Goal: Task Accomplishment & Management: Manage account settings

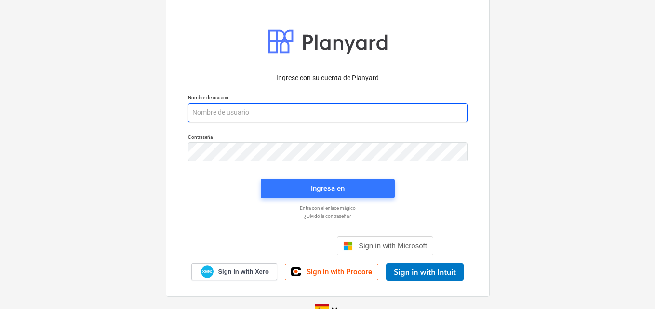
click at [192, 112] on input "email" at bounding box center [327, 112] width 279 height 19
paste input "[EMAIL_ADDRESS][DOMAIN_NAME]"
type input "[EMAIL_ADDRESS][DOMAIN_NAME]"
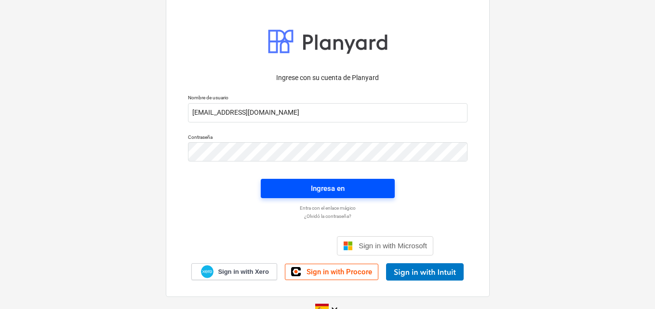
click at [319, 189] on div "Ingresa en" at bounding box center [328, 188] width 34 height 13
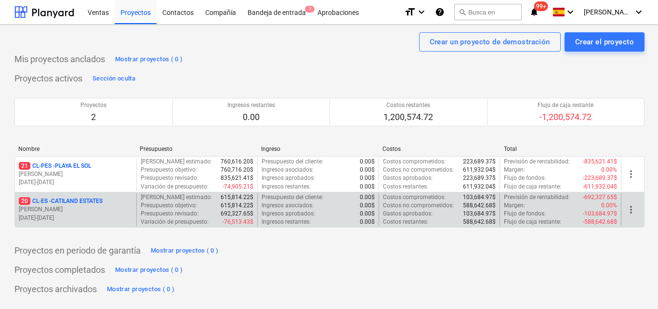
click at [85, 203] on p "20 CL-ES - CATILAND ESTATES" at bounding box center [61, 201] width 84 height 8
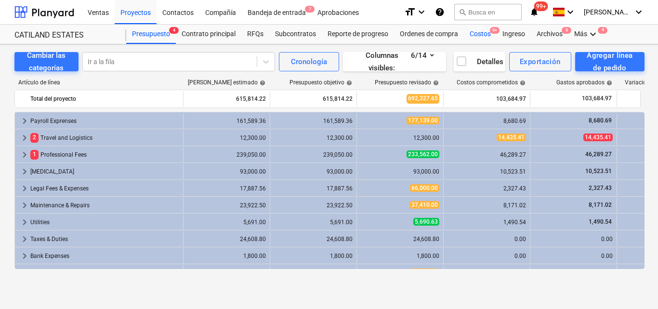
click at [474, 29] on div "Costos 9+" at bounding box center [480, 34] width 33 height 19
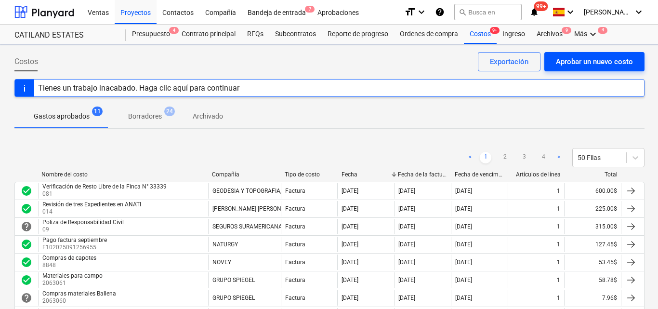
click at [578, 58] on div "Aprobar un nuevo costo" at bounding box center [594, 61] width 77 height 13
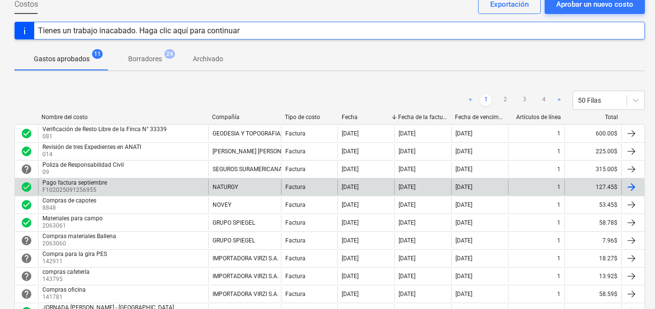
scroll to position [48, 0]
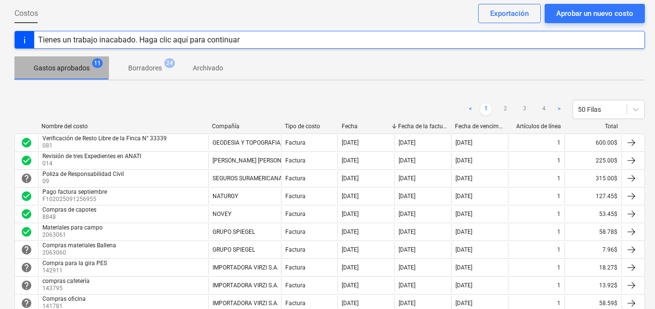
click at [68, 72] on p "Gastos aprobados" at bounding box center [62, 68] width 56 height 10
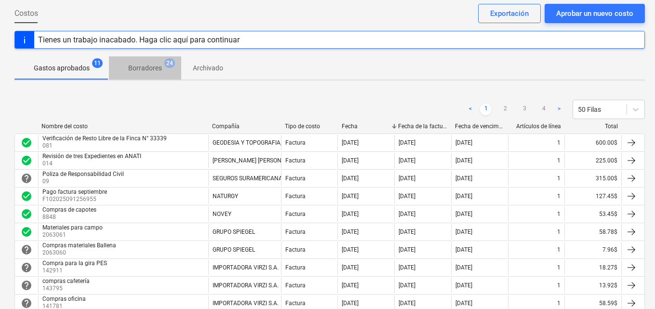
click at [142, 72] on p "Borradores" at bounding box center [145, 68] width 34 height 10
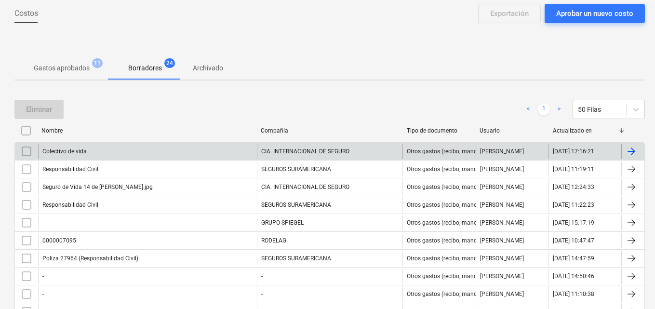
click at [236, 155] on div "Colectivo de vida" at bounding box center [147, 151] width 219 height 15
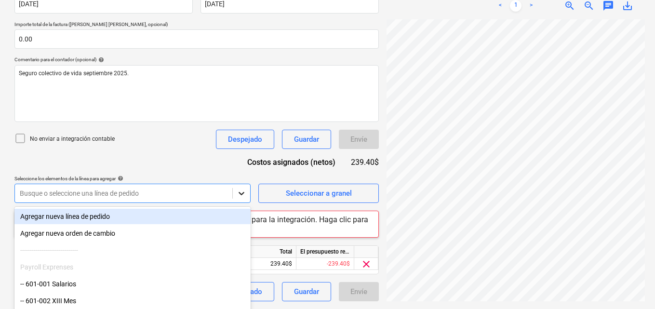
scroll to position [243, 0]
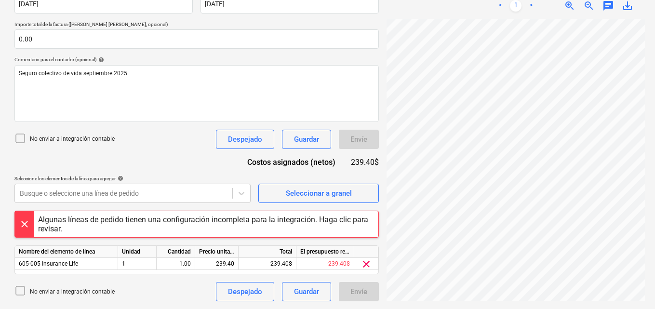
scroll to position [199, 0]
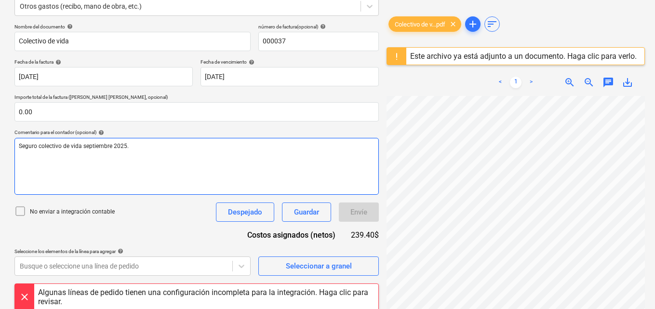
scroll to position [54, 0]
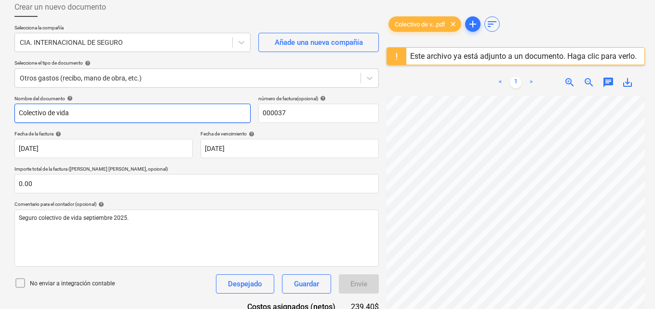
click at [76, 112] on input "Colectivo de vida" at bounding box center [132, 113] width 236 height 19
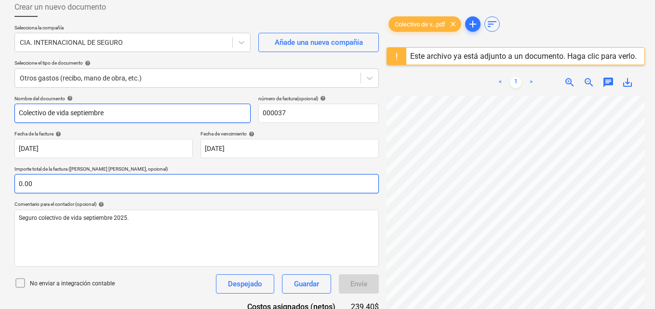
type input "Colectivo de vida septiembre"
click at [32, 183] on input "text" at bounding box center [196, 183] width 364 height 19
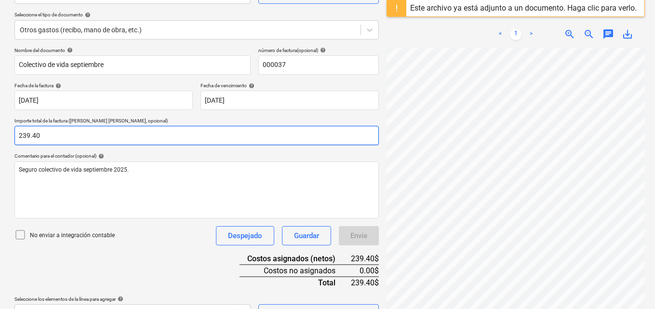
type input "239.40"
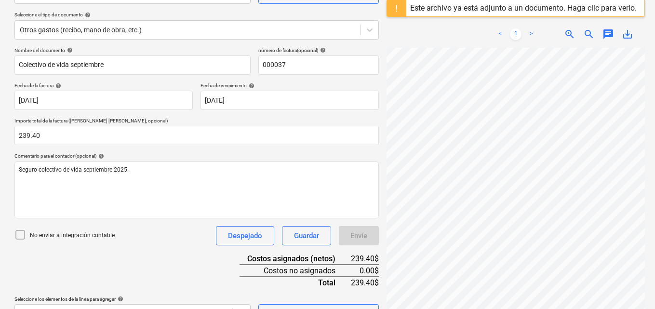
click at [189, 241] on div "No enviar a integración contable Despejado Guardar Envíe" at bounding box center [196, 235] width 364 height 19
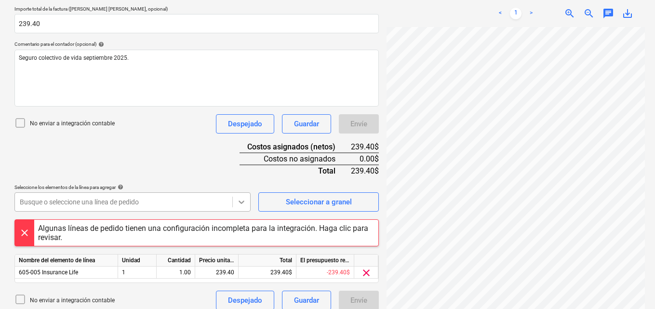
scroll to position [223, 0]
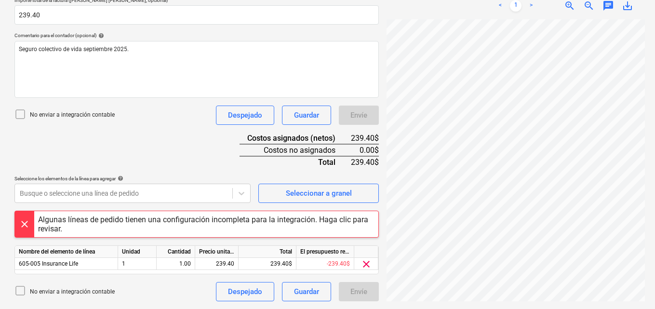
click at [25, 223] on div at bounding box center [24, 224] width 19 height 26
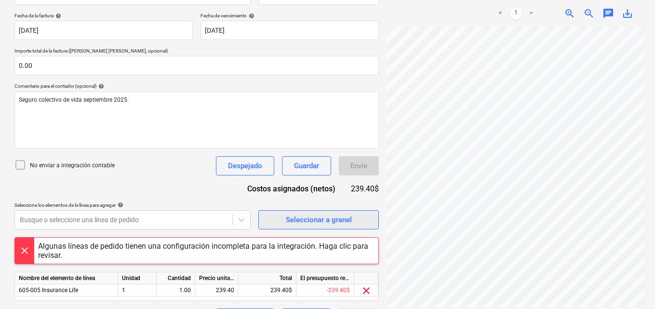
scroll to position [199, 0]
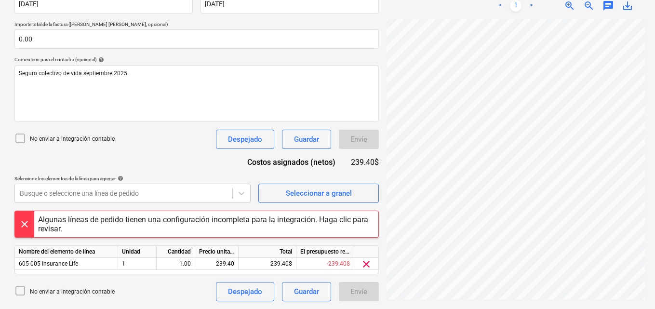
click at [347, 220] on div "Algunas líneas de pedido tienen una configuración incompleta para la integració…" at bounding box center [206, 224] width 336 height 18
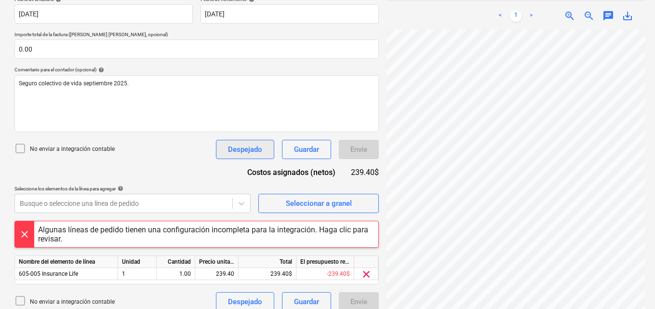
scroll to position [199, 0]
